Goal: Task Accomplishment & Management: Use online tool/utility

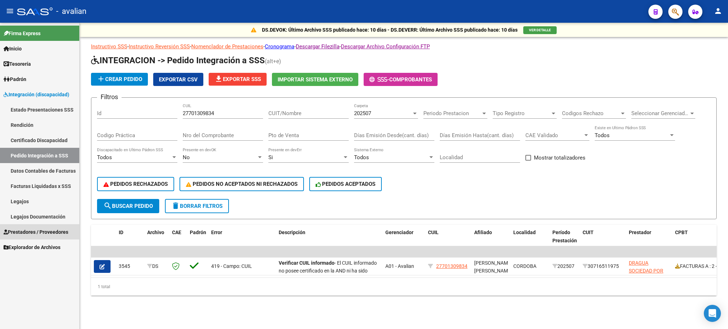
click at [33, 234] on span "Prestadores / Proveedores" at bounding box center [36, 232] width 65 height 8
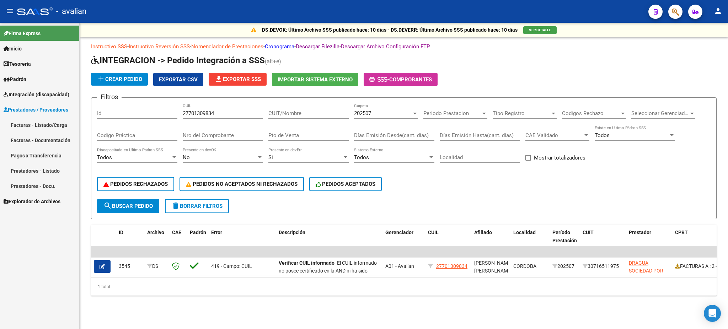
click at [29, 123] on link "Facturas - Listado/Carga" at bounding box center [39, 124] width 79 height 15
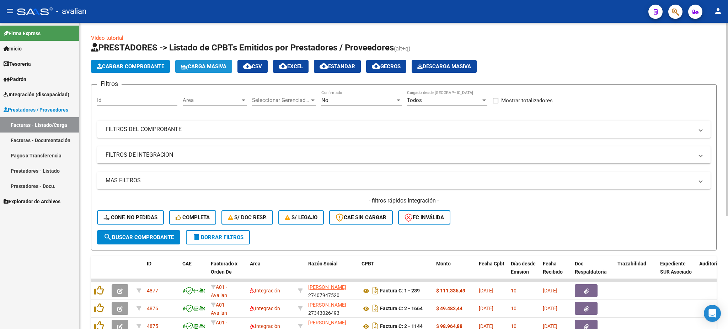
click at [207, 66] on span "Carga Masiva" at bounding box center [204, 66] width 46 height 6
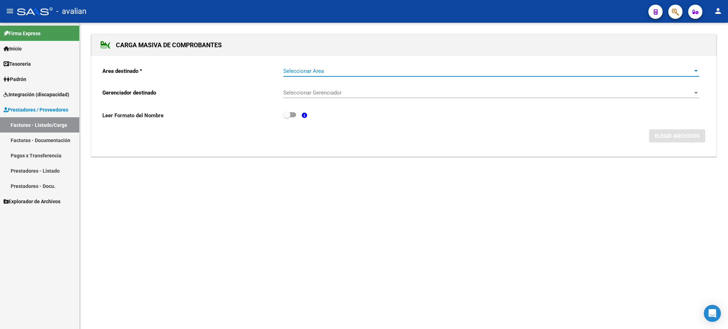
click at [325, 68] on span "Seleccionar Area" at bounding box center [488, 71] width 410 height 6
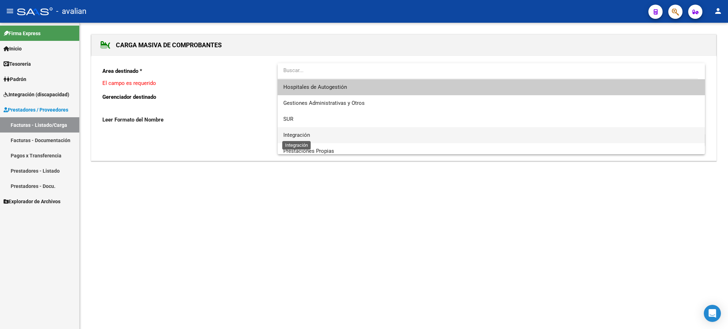
click at [287, 133] on span "Integración" at bounding box center [296, 135] width 27 height 6
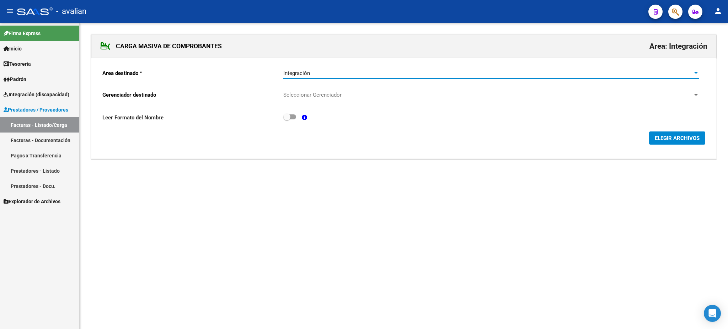
click at [306, 98] on span "Seleccionar Gerenciador" at bounding box center [488, 95] width 410 height 6
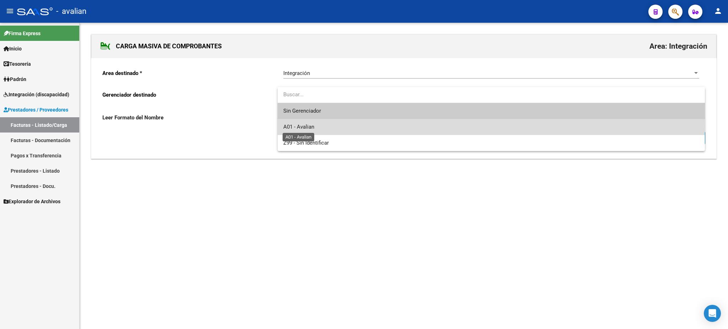
click at [312, 125] on span "A01 - Avalian" at bounding box center [298, 127] width 31 height 6
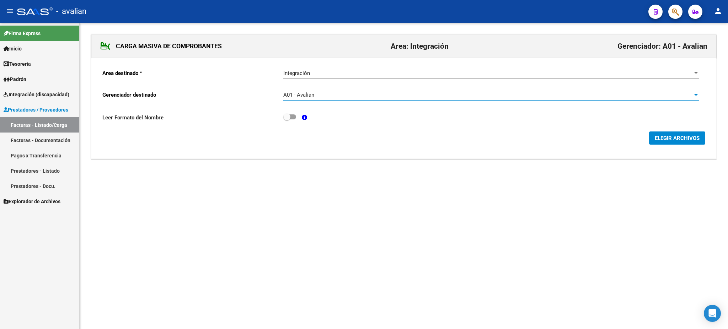
click at [290, 117] on span at bounding box center [286, 116] width 7 height 7
click at [287, 119] on input "checkbox" at bounding box center [287, 119] width 0 height 0
checkbox input "true"
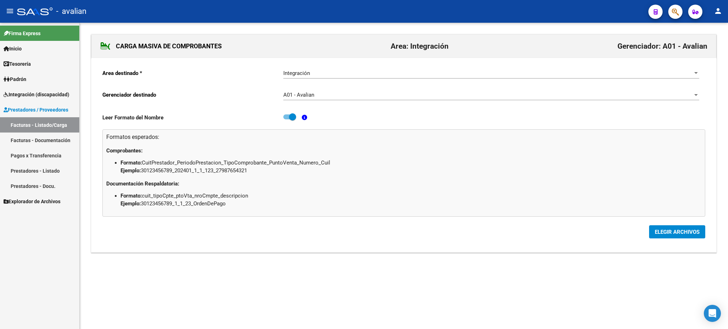
click at [678, 234] on span "ELEGIR ARCHIVOS" at bounding box center [677, 232] width 45 height 6
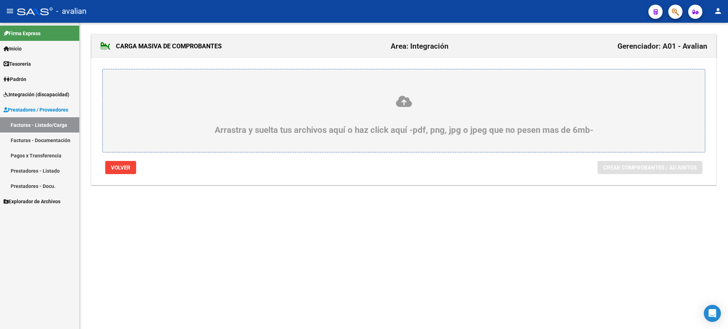
click at [403, 98] on icon at bounding box center [404, 101] width 568 height 13
click at [0, 0] on input "Arrastra y suelta tus archivos aquí o haz click aquí -pdf, png, jpg o jpeg que …" at bounding box center [0, 0] width 0 height 0
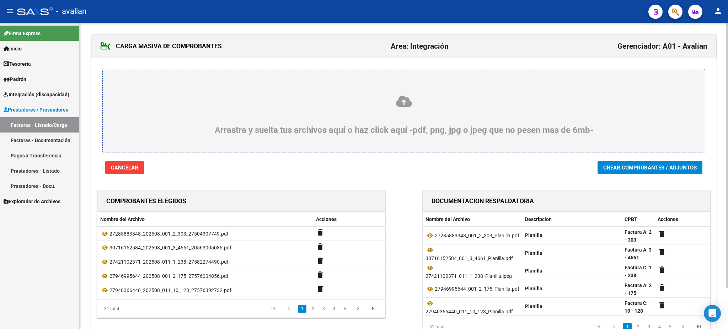
click at [642, 173] on button "Crear Comprobantes / Adjuntos" at bounding box center [650, 167] width 105 height 13
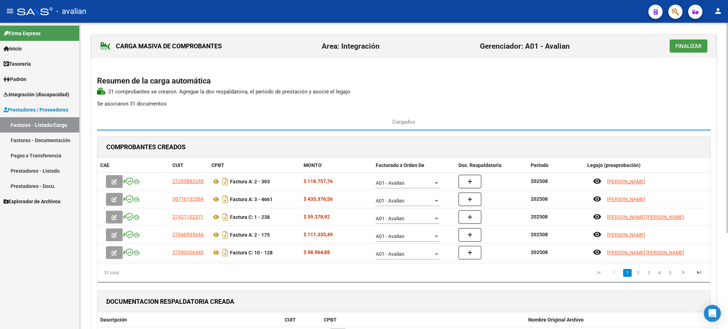
click at [684, 46] on span "Finalizar" at bounding box center [688, 46] width 26 height 6
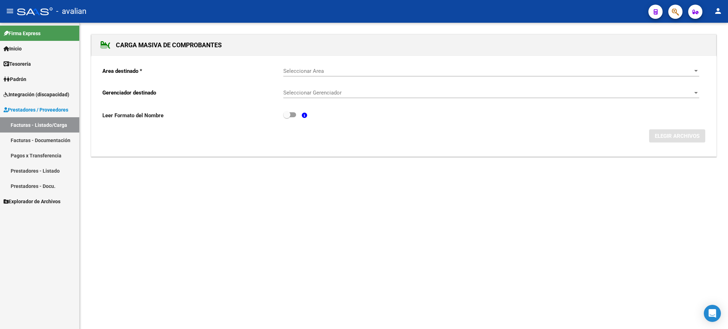
click at [19, 124] on link "Facturas - Listado/Carga" at bounding box center [39, 124] width 79 height 15
